Goal: Task Accomplishment & Management: Use online tool/utility

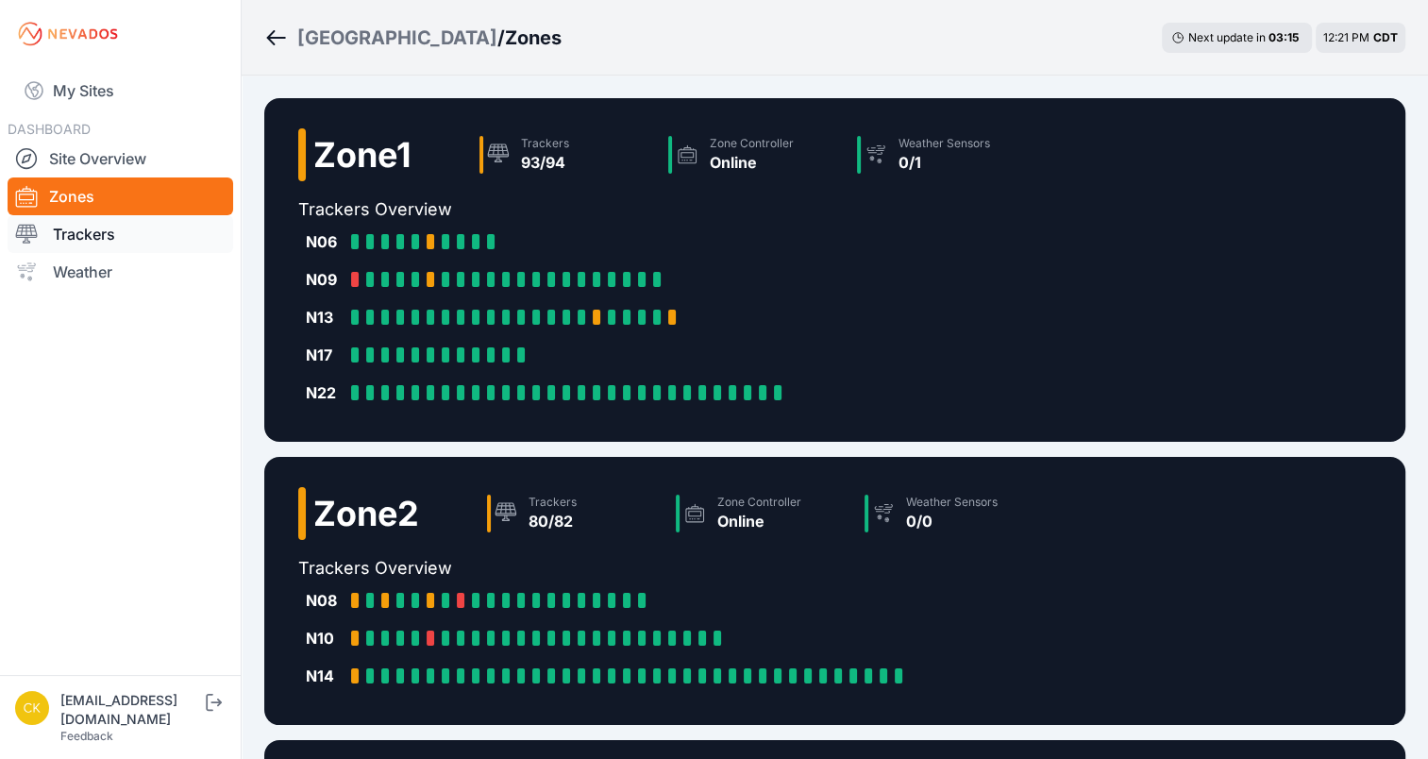
click at [188, 244] on link "Trackers" at bounding box center [121, 234] width 226 height 38
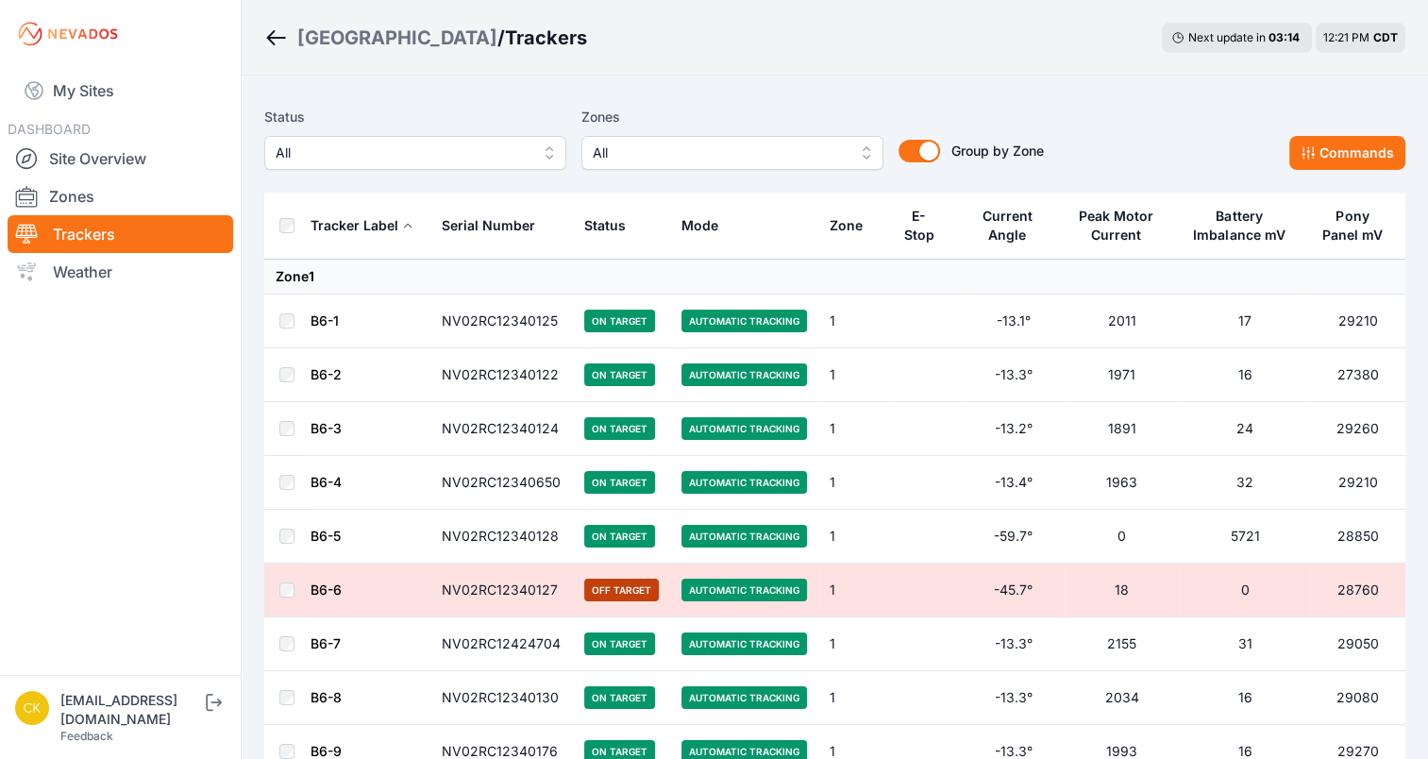
click at [731, 166] on button "All" at bounding box center [732, 153] width 302 height 34
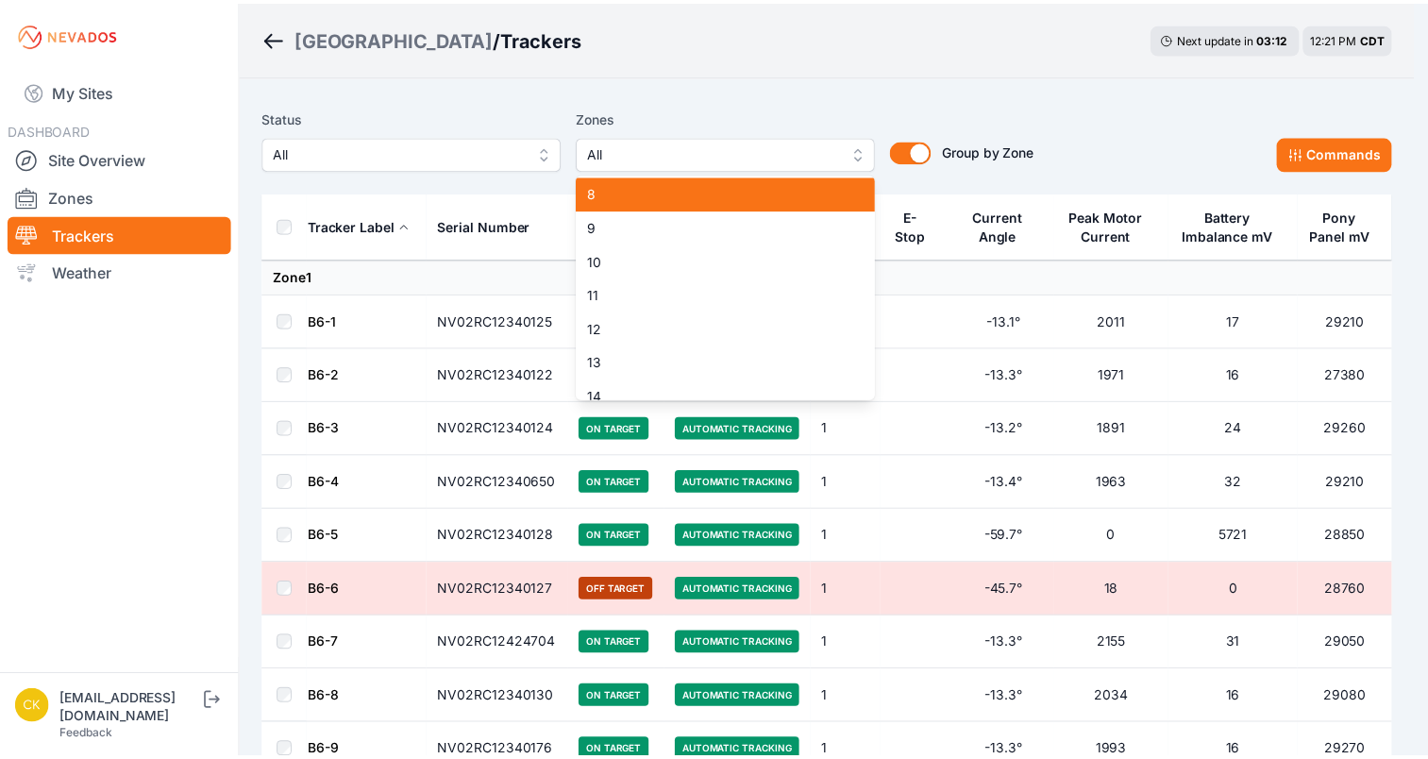
scroll to position [253, 0]
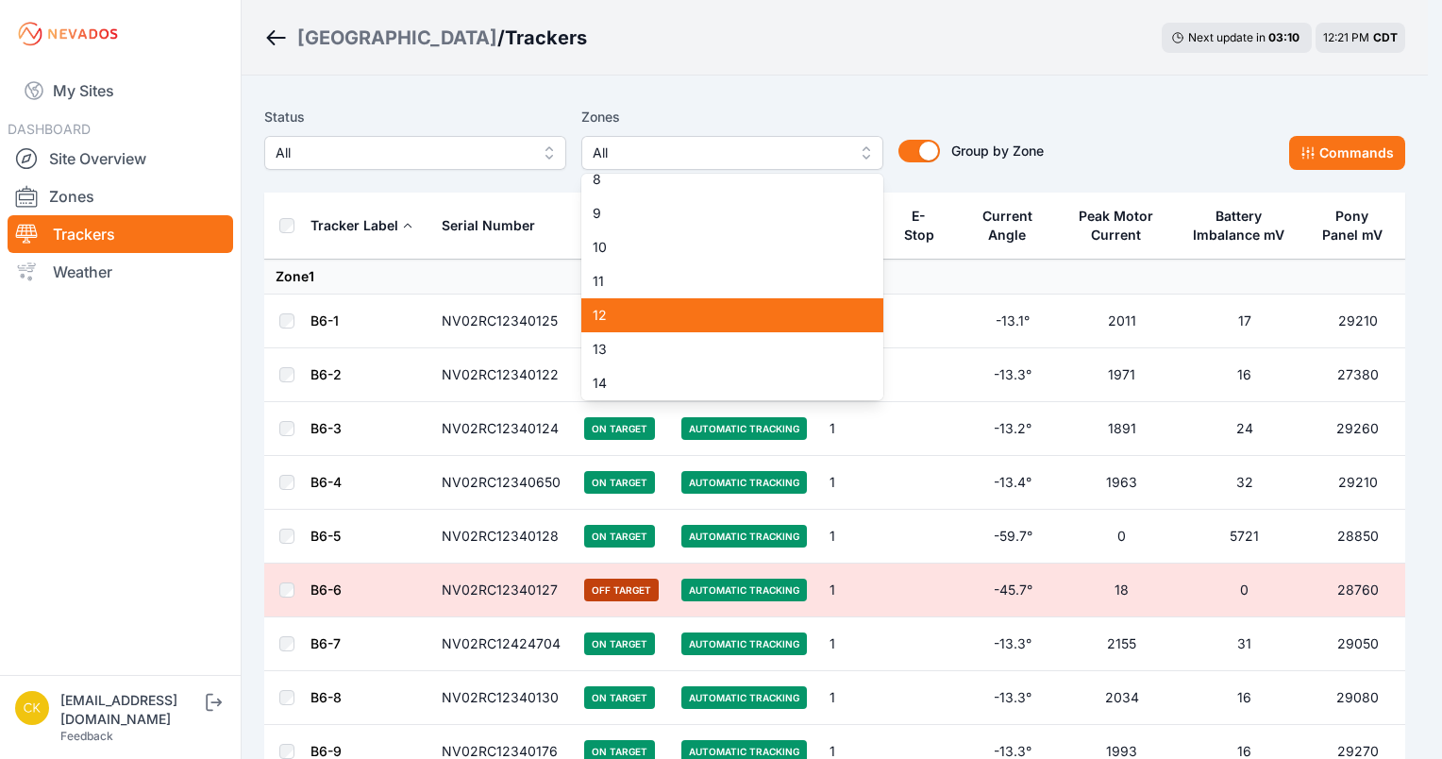
click at [655, 313] on span "12" at bounding box center [721, 315] width 257 height 19
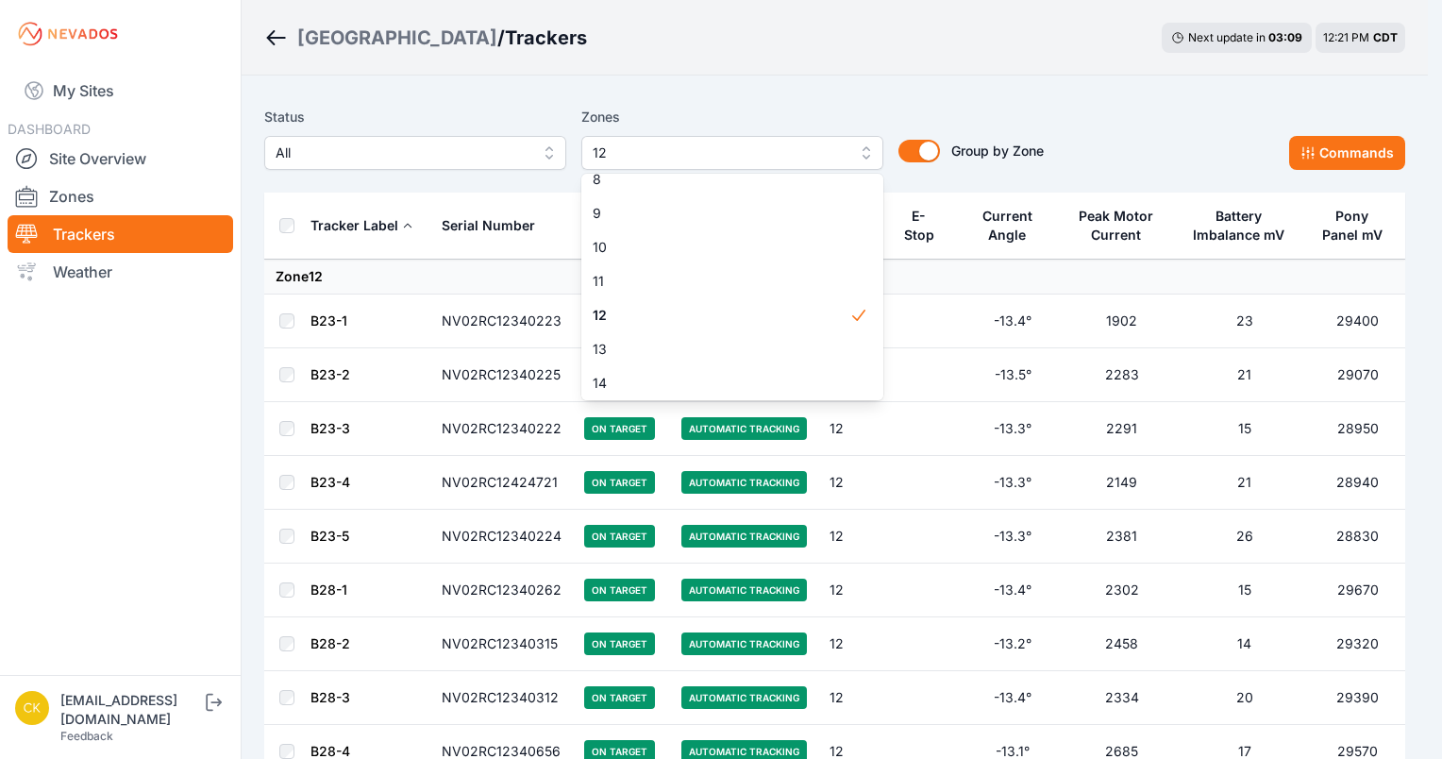
click at [793, 98] on div "Status All Zones 12 1 2 3 4 5 6 7 8 9 10 11 12 13 14 15 Group by Zone Group by …" at bounding box center [834, 145] width 1141 height 94
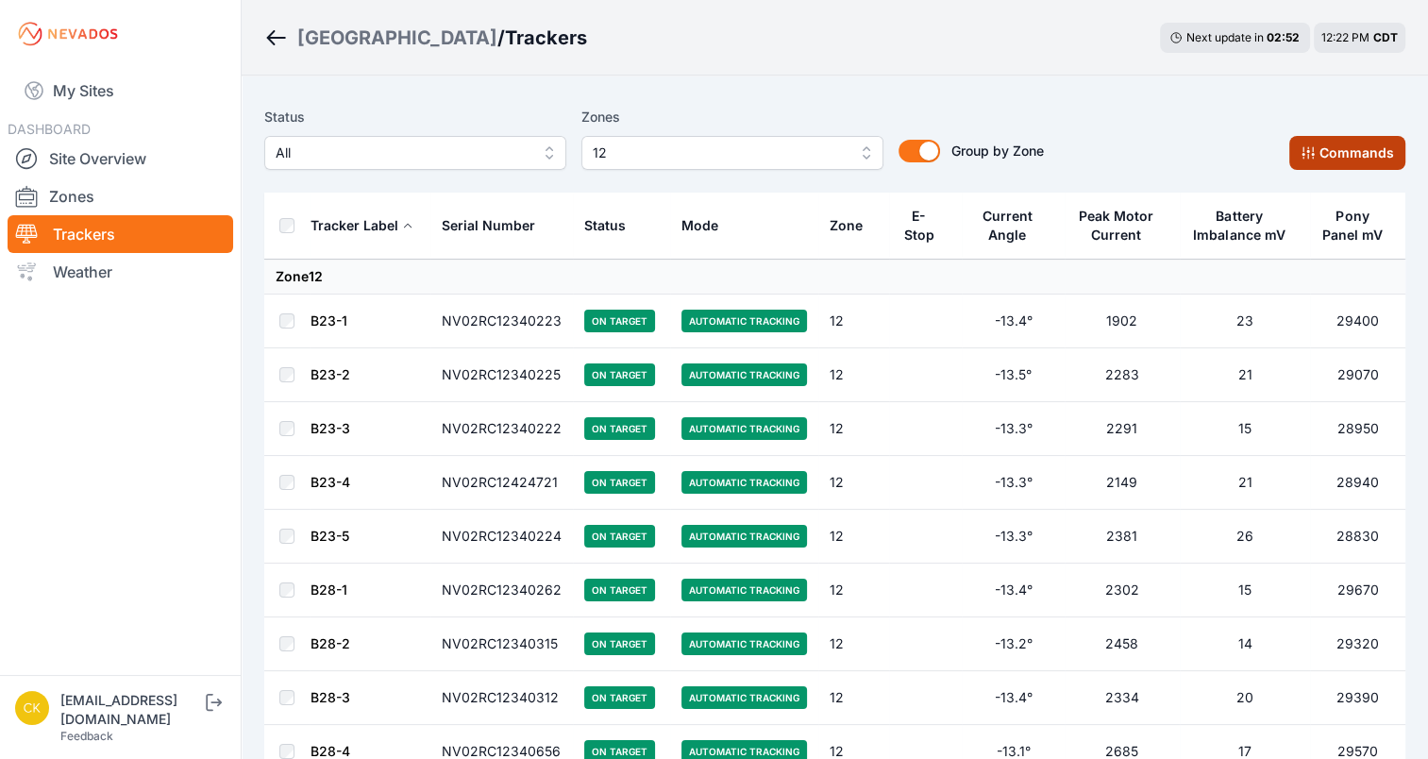
click at [1325, 159] on button "Commands" at bounding box center [1347, 153] width 116 height 34
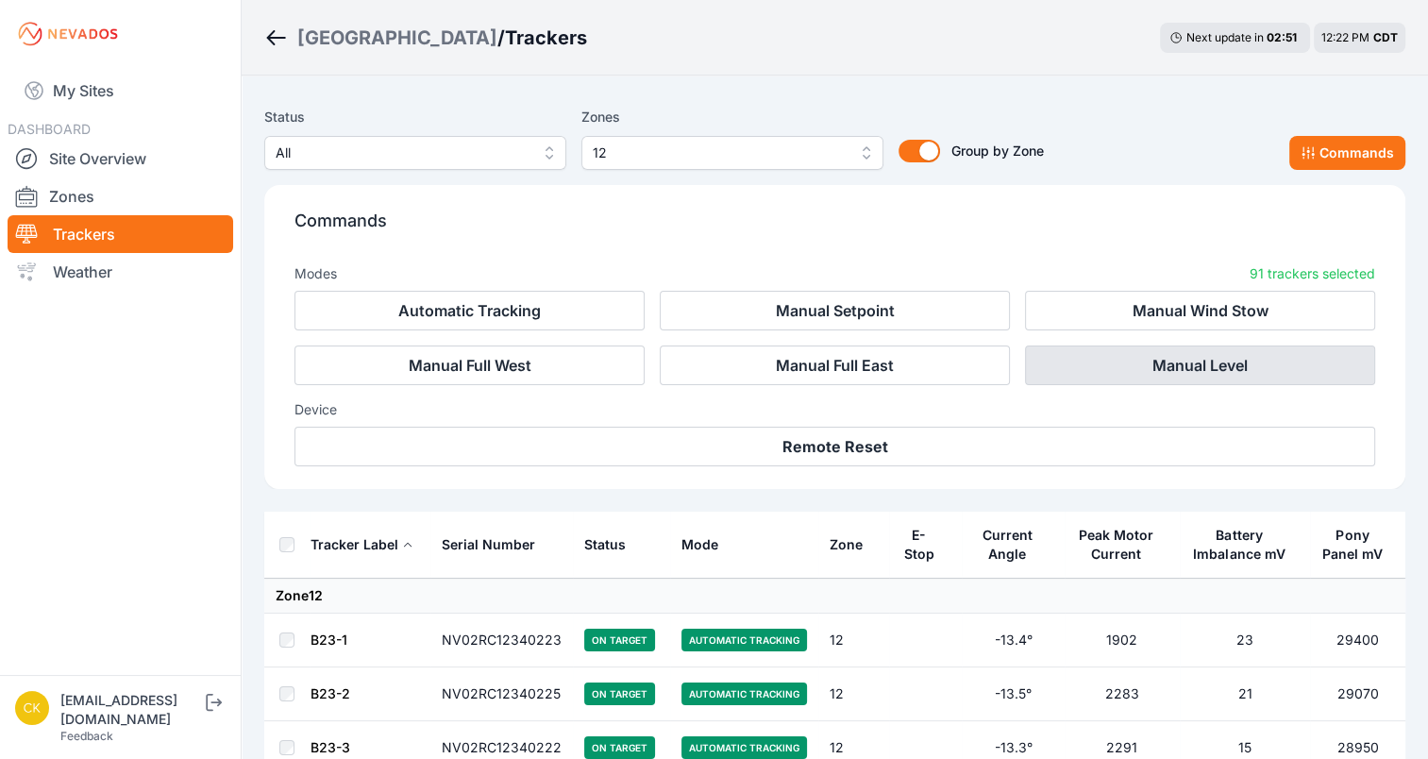
click at [1179, 375] on button "Manual Level" at bounding box center [1200, 365] width 350 height 40
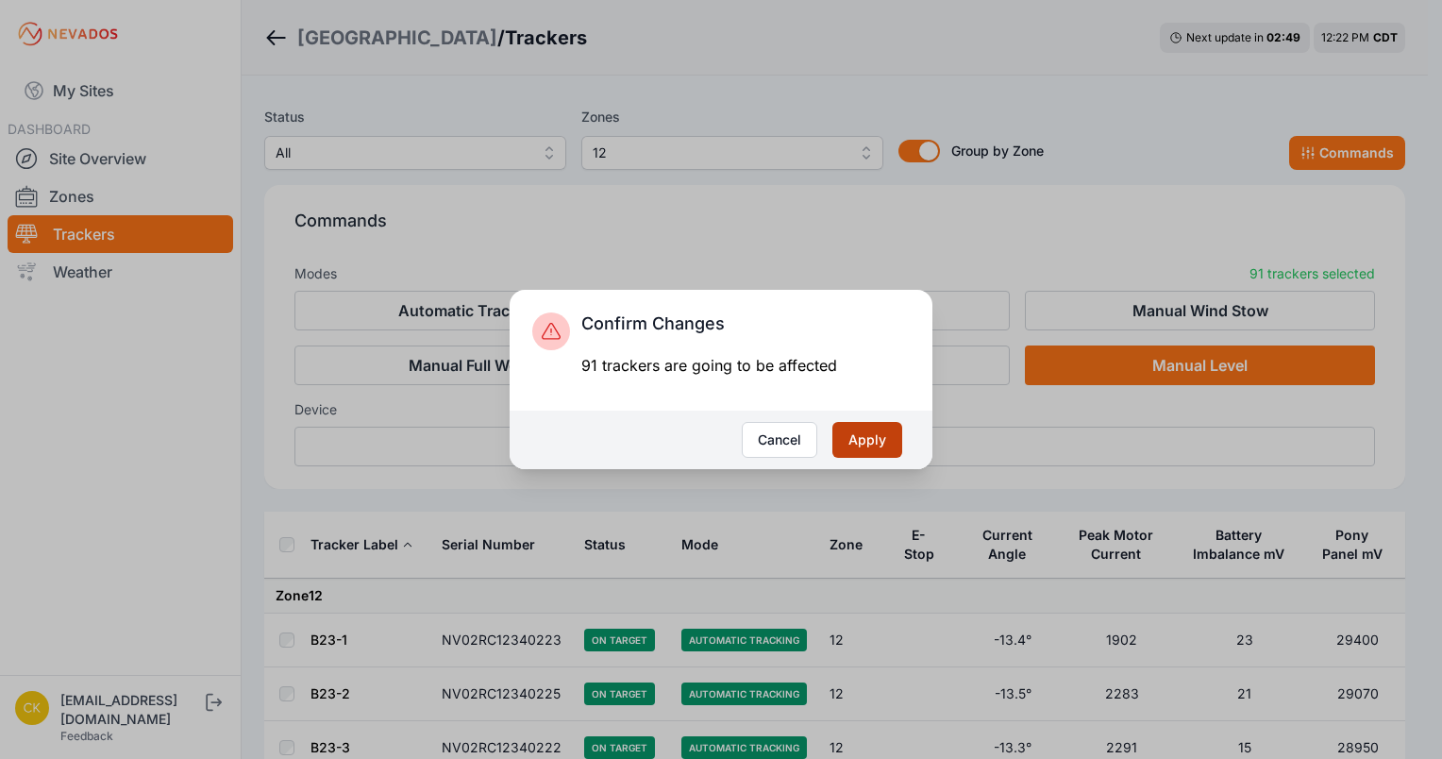
click at [874, 449] on button "Apply" at bounding box center [868, 440] width 70 height 36
